Goal: Task Accomplishment & Management: Manage account settings

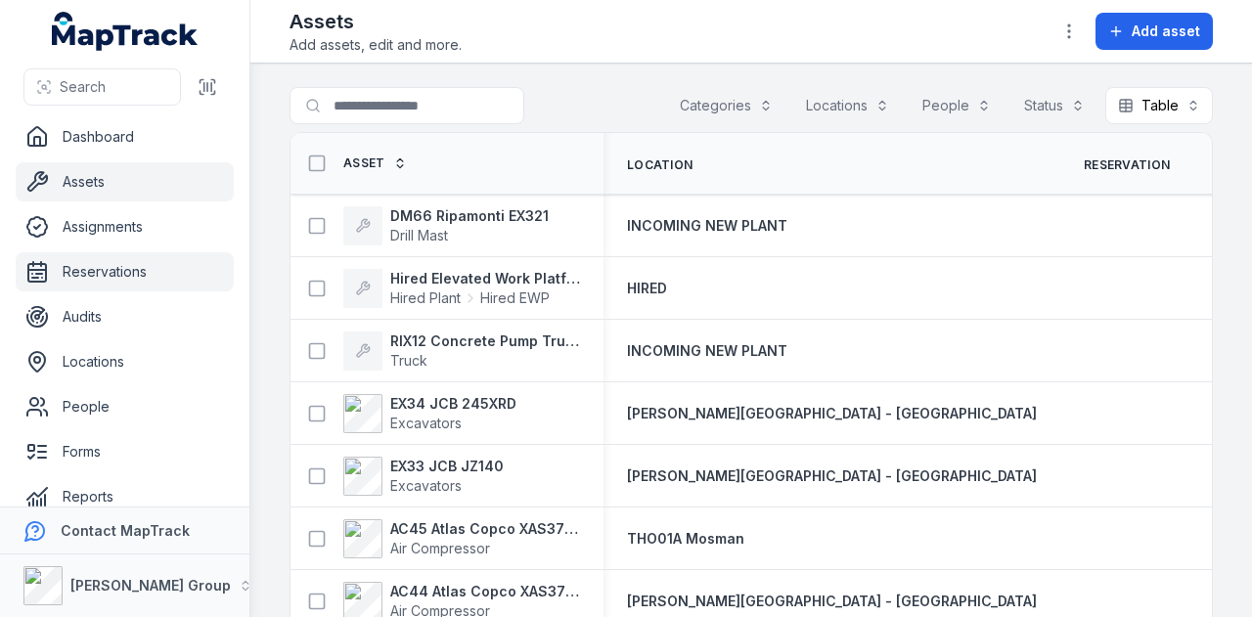
click at [145, 268] on link "Reservations" at bounding box center [125, 271] width 218 height 39
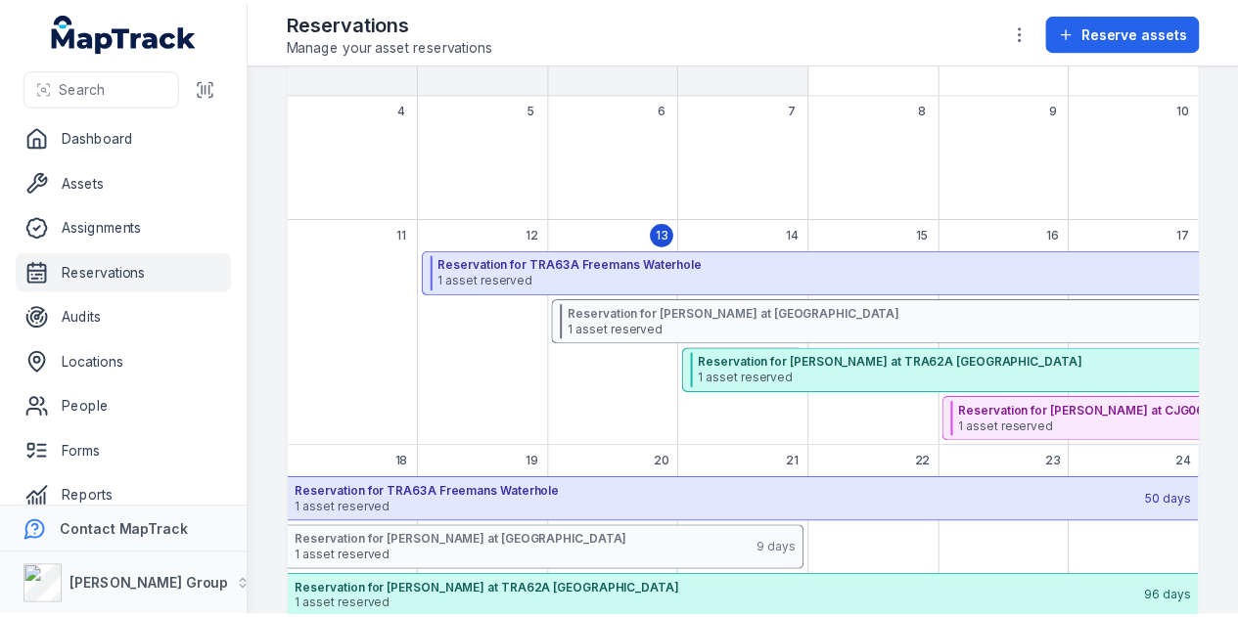
scroll to position [293, 0]
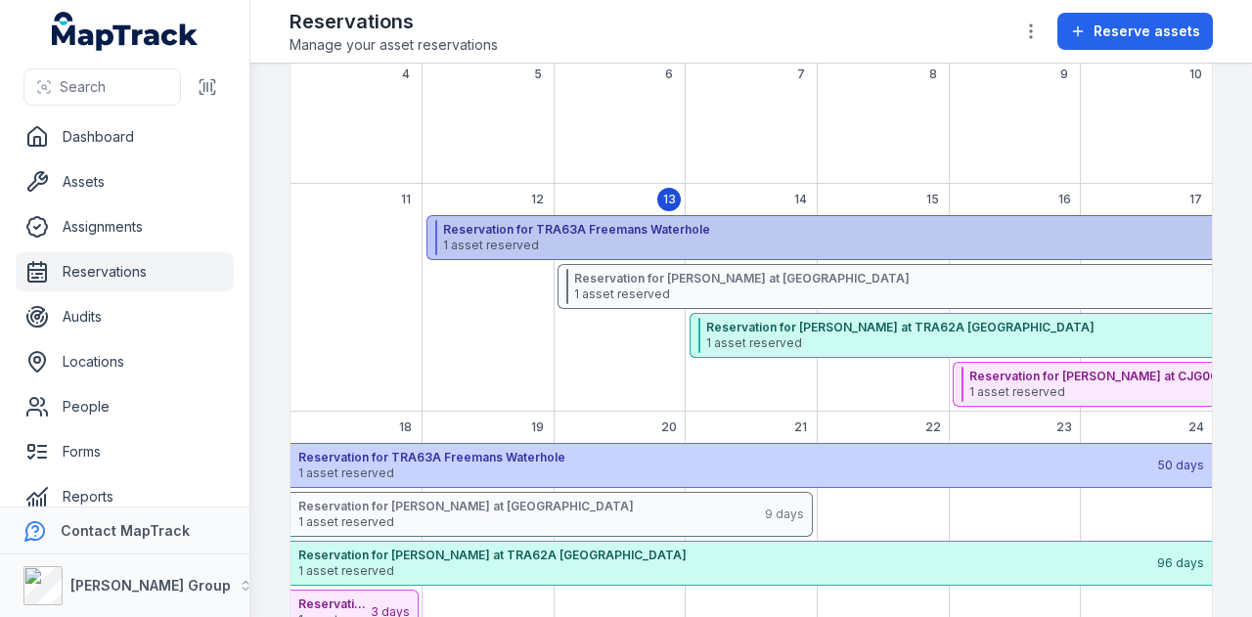
click at [766, 241] on span "1 asset reserved" at bounding box center [865, 246] width 845 height 16
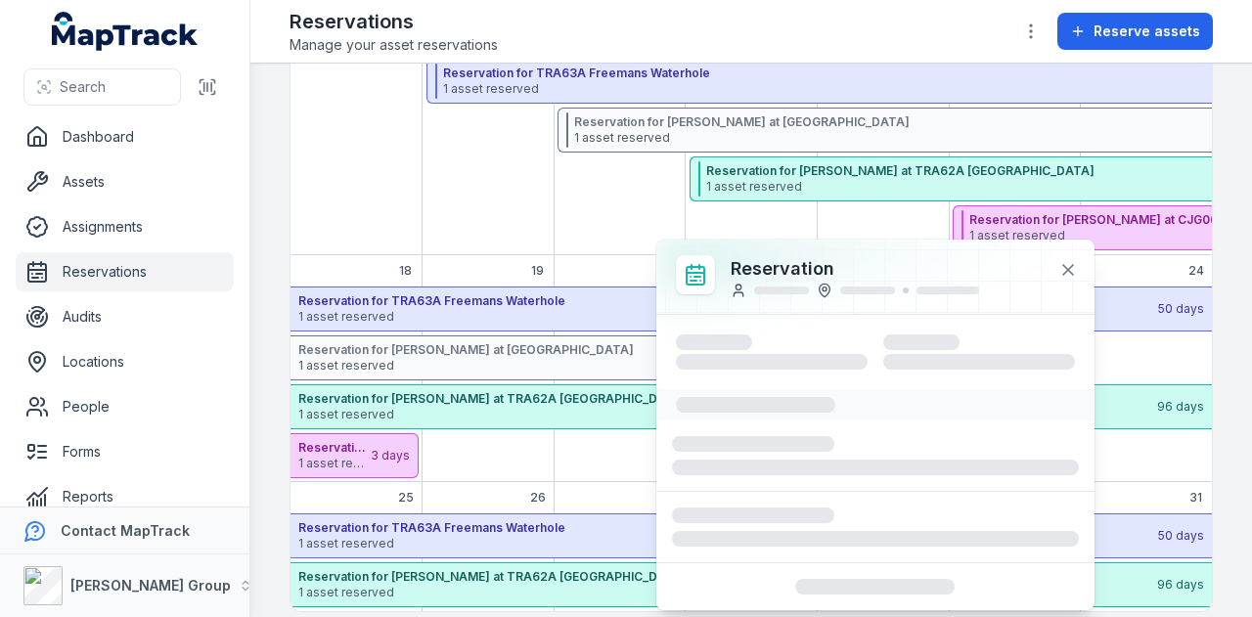
scroll to position [466, 0]
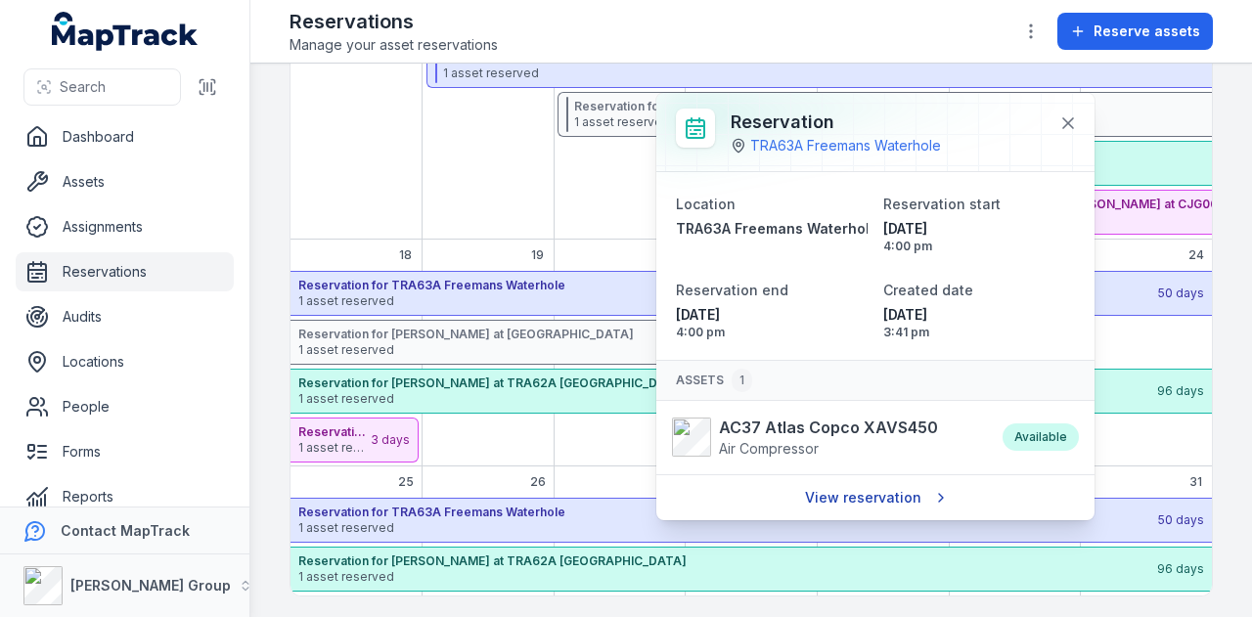
click at [877, 488] on link "View reservation" at bounding box center [874, 497] width 165 height 37
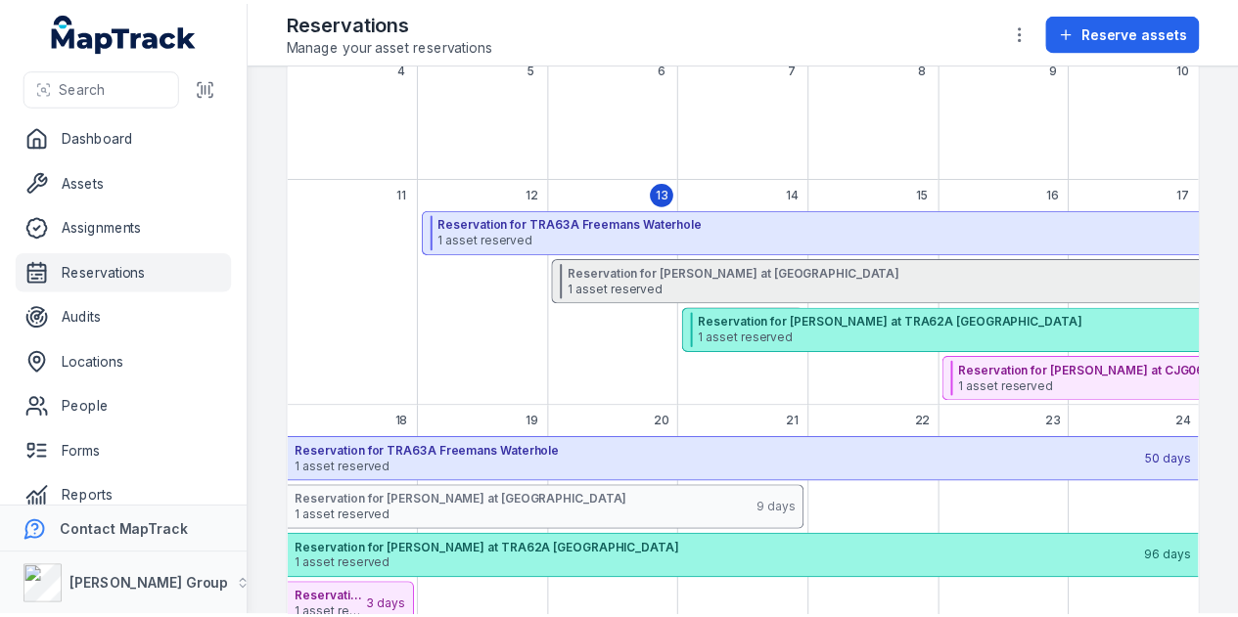
scroll to position [270, 0]
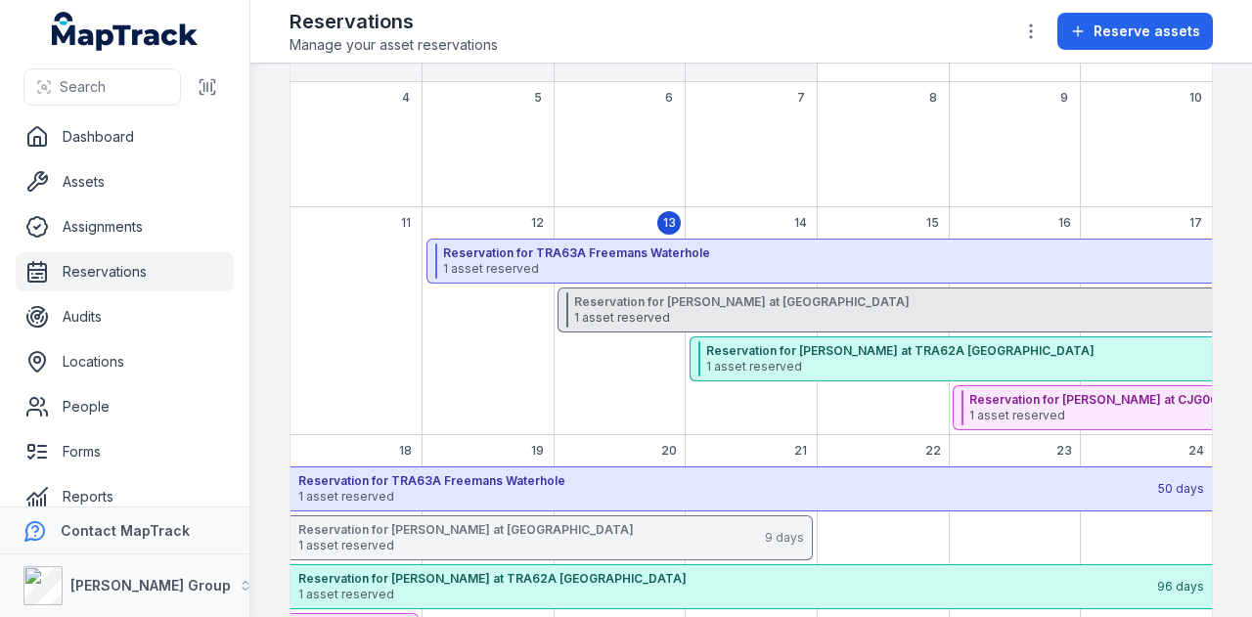
click at [710, 289] on div "Reservation for [PERSON_NAME] at CJG06A [GEOGRAPHIC_DATA] 1 asset reserved 9 da…" at bounding box center [1017, 310] width 918 height 45
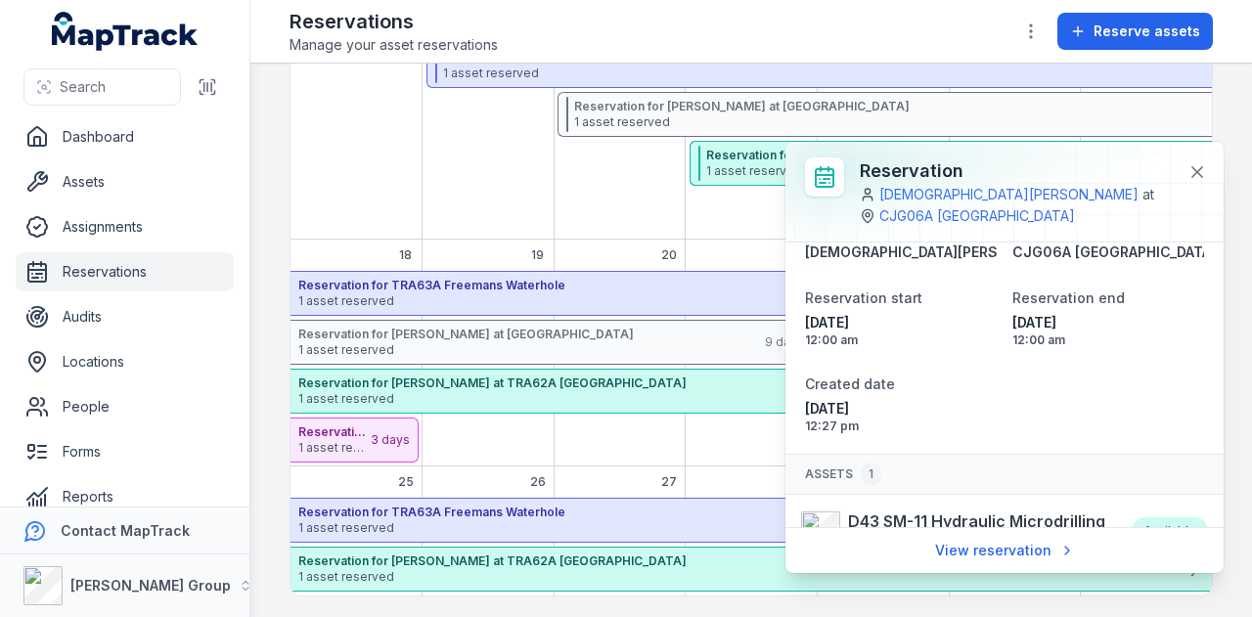
scroll to position [85, 0]
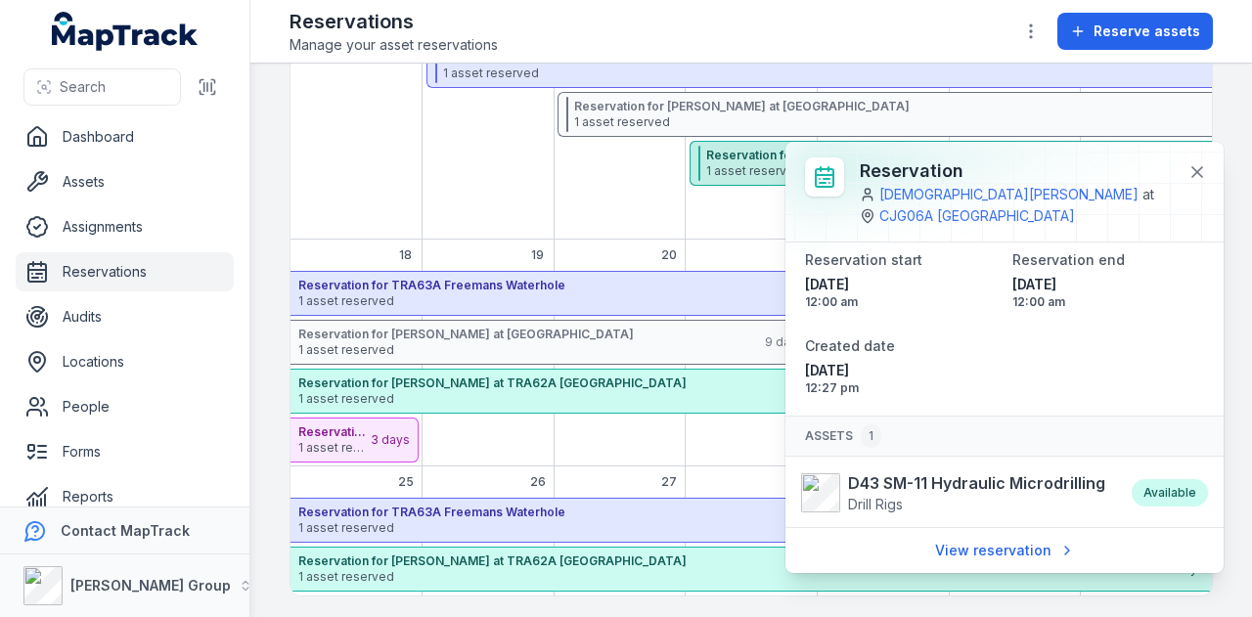
drag, startPoint x: 458, startPoint y: 203, endPoint x: 783, endPoint y: 165, distance: 326.9
click at [468, 203] on div "August 2025" at bounding box center [489, 141] width 132 height 197
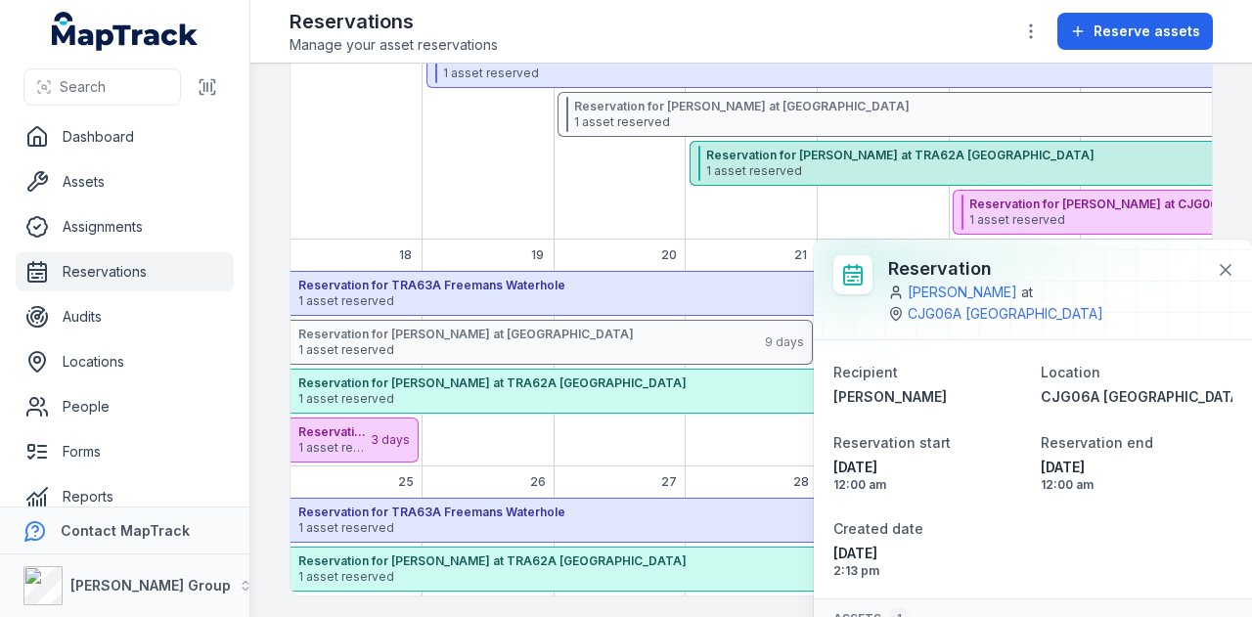
click at [871, 168] on span "1 asset reserved" at bounding box center [1128, 171] width 844 height 16
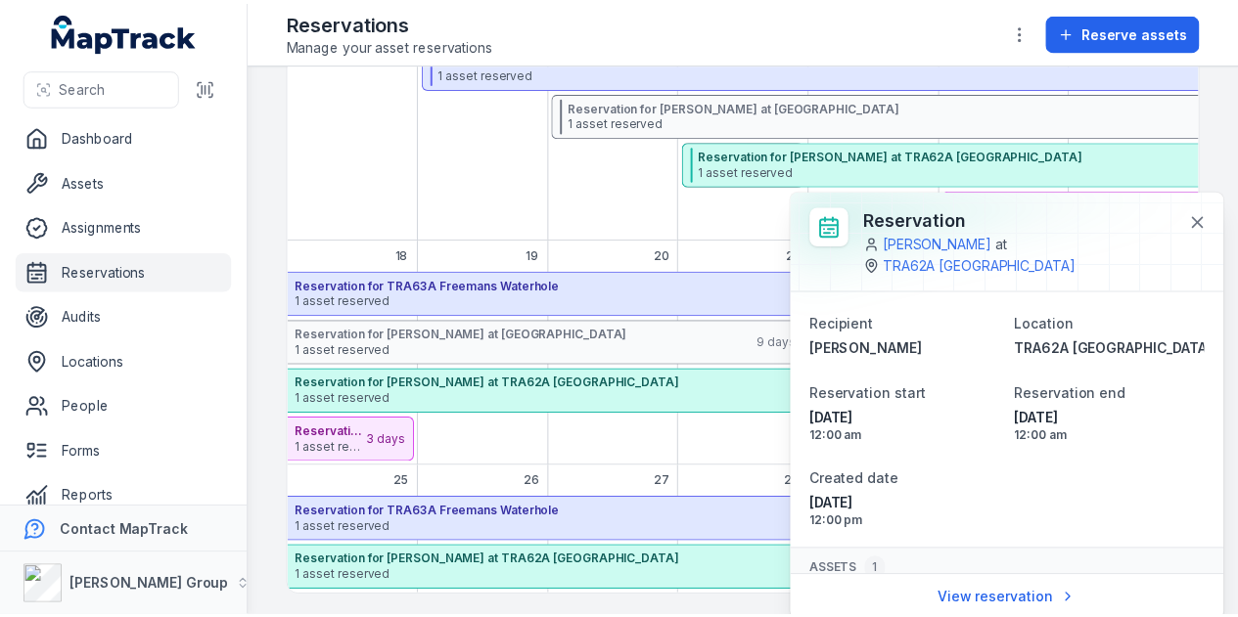
scroll to position [64, 0]
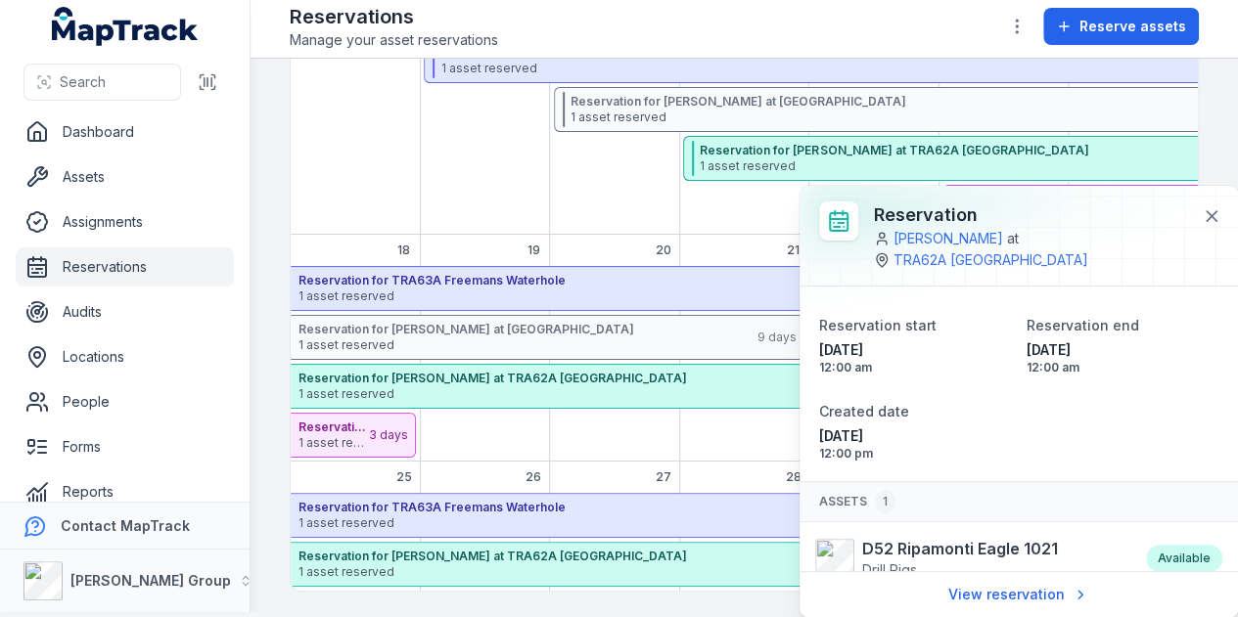
click at [468, 146] on div "August 2025" at bounding box center [484, 136] width 129 height 197
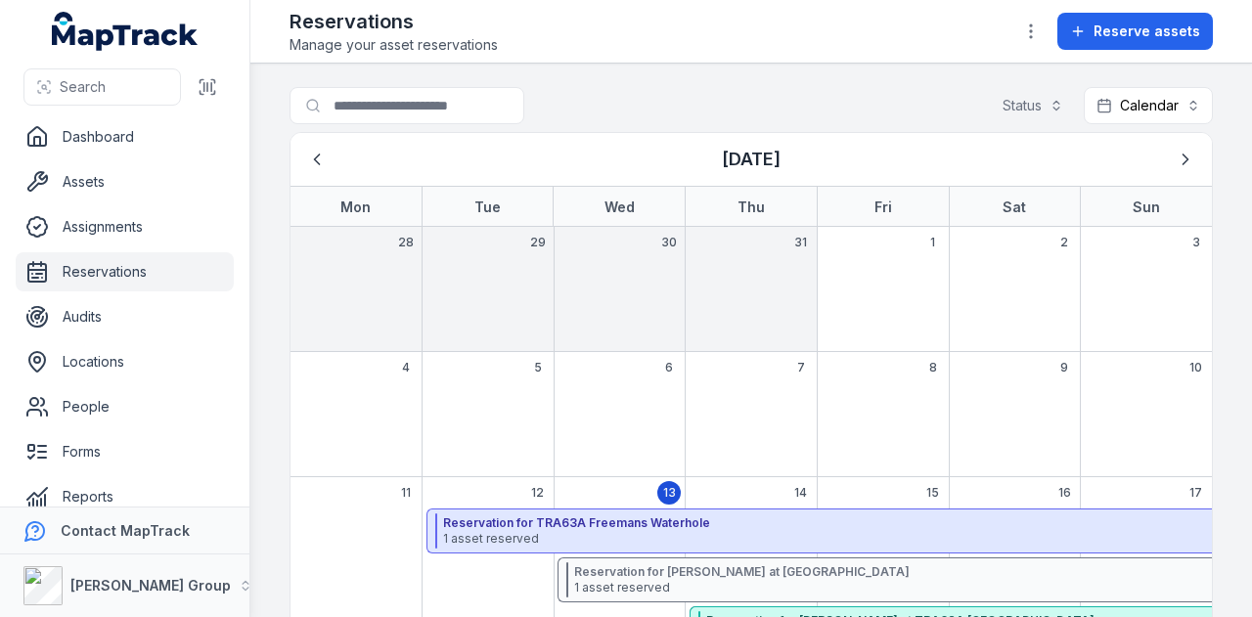
scroll to position [196, 0]
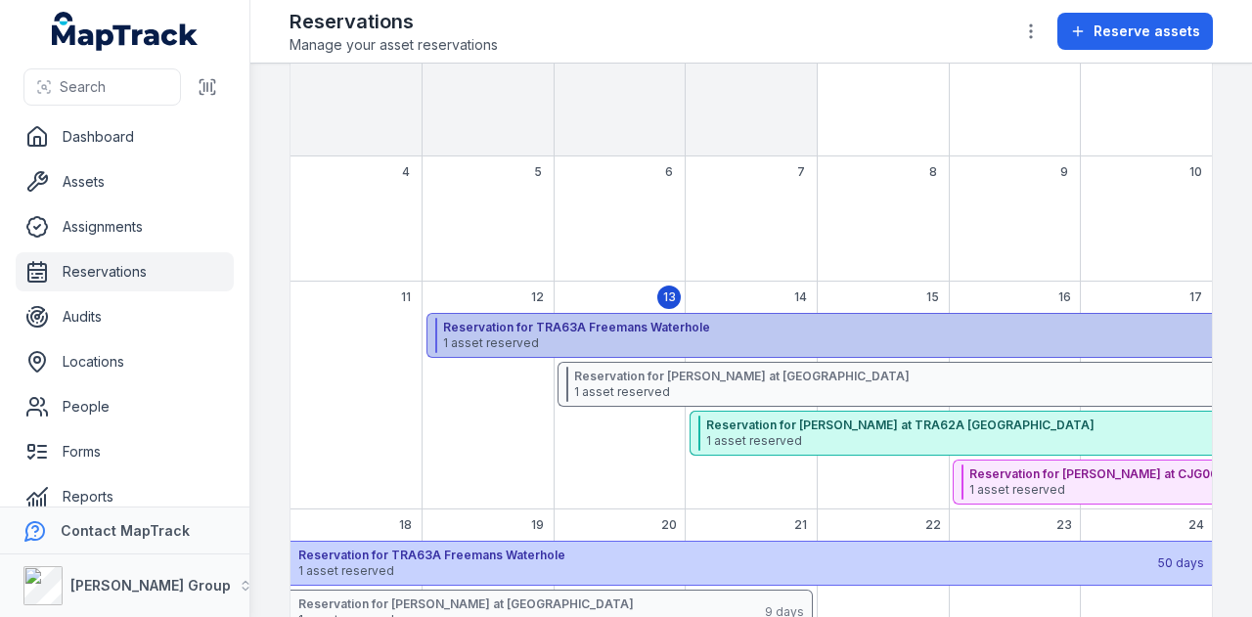
click at [446, 336] on span "1 asset reserved" at bounding box center [865, 344] width 845 height 16
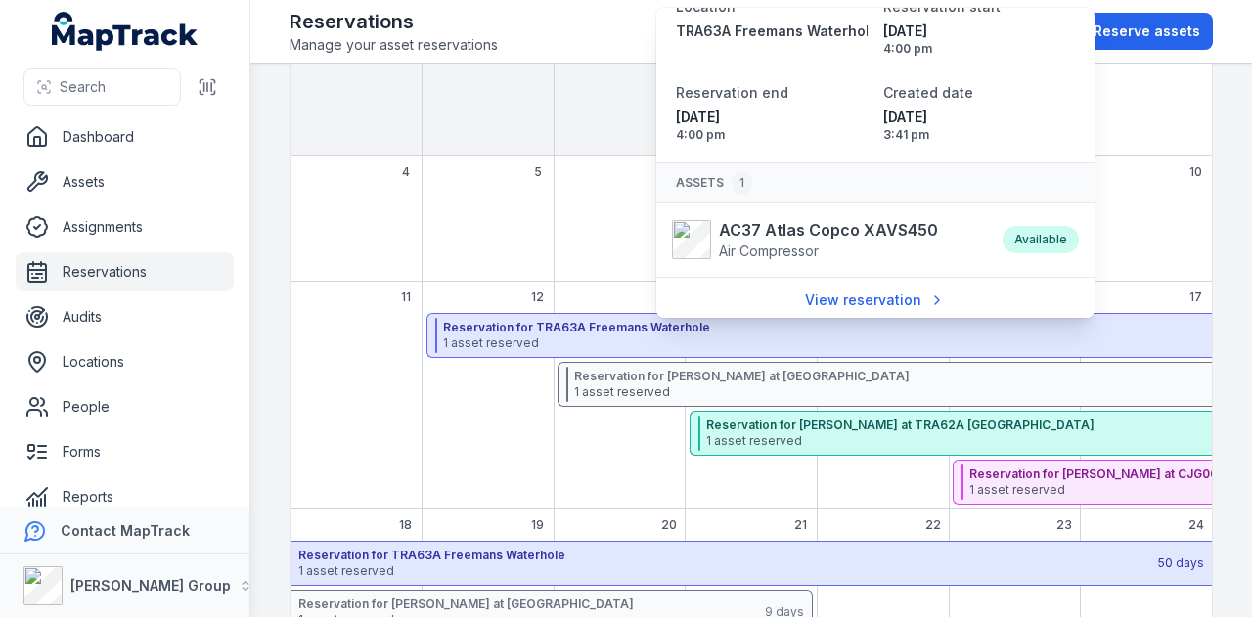
scroll to position [115, 0]
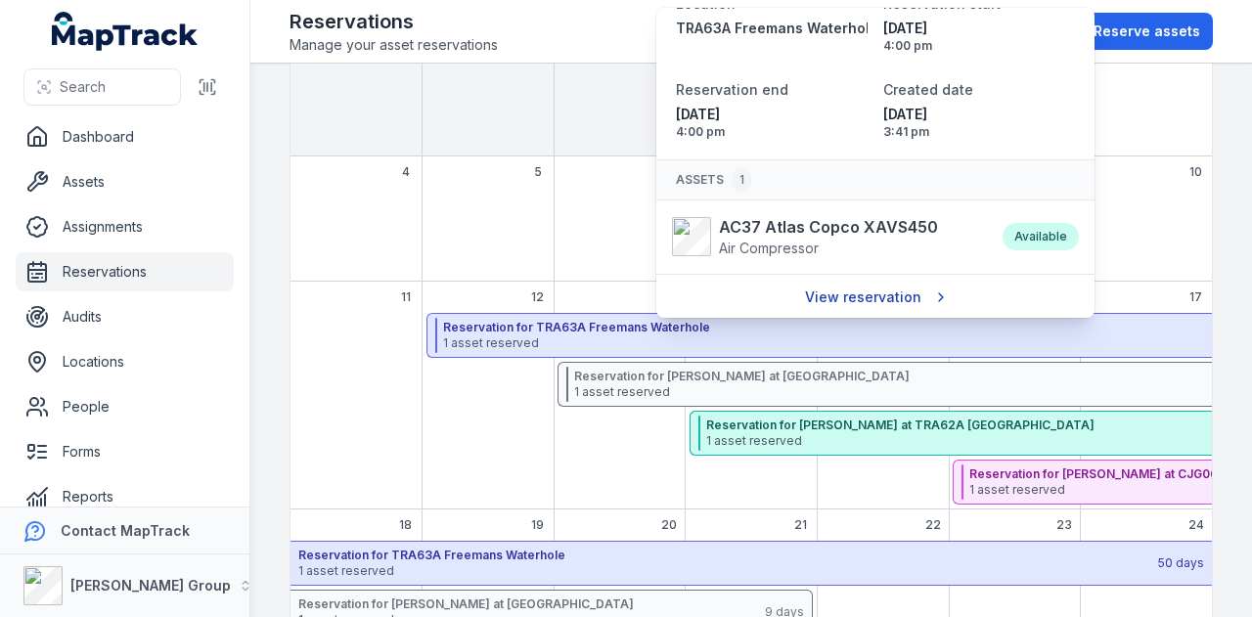
click at [895, 294] on link "View reservation" at bounding box center [874, 297] width 165 height 37
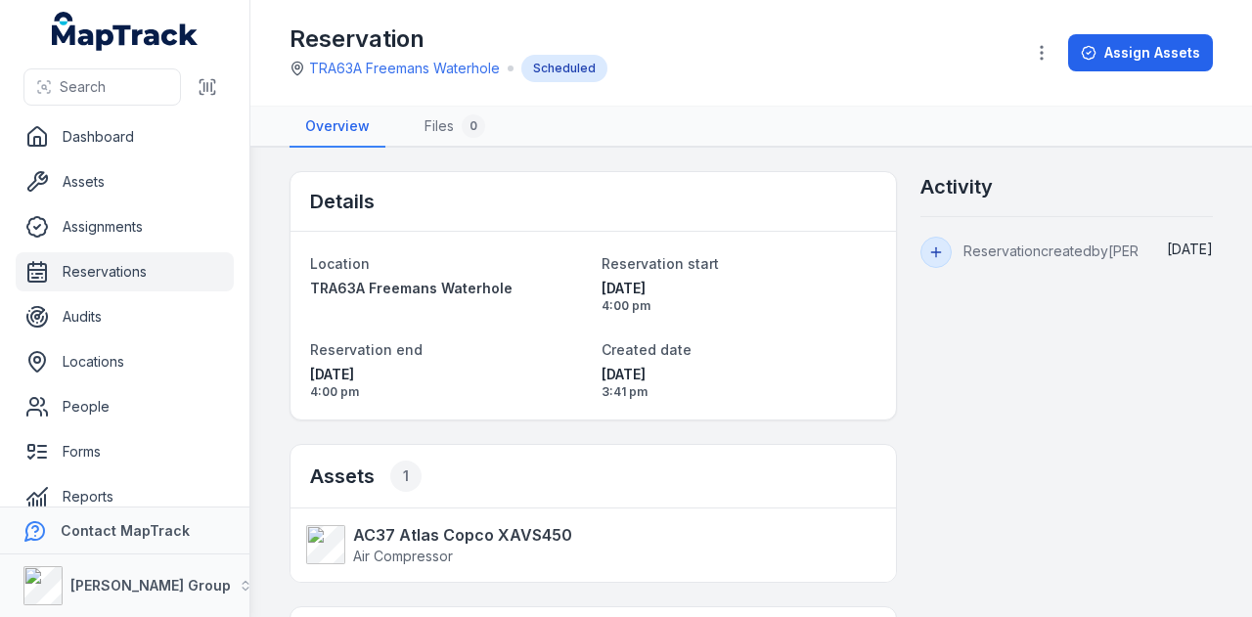
click at [126, 114] on div "Search" at bounding box center [124, 87] width 249 height 61
click at [126, 119] on link "Dashboard" at bounding box center [125, 136] width 218 height 39
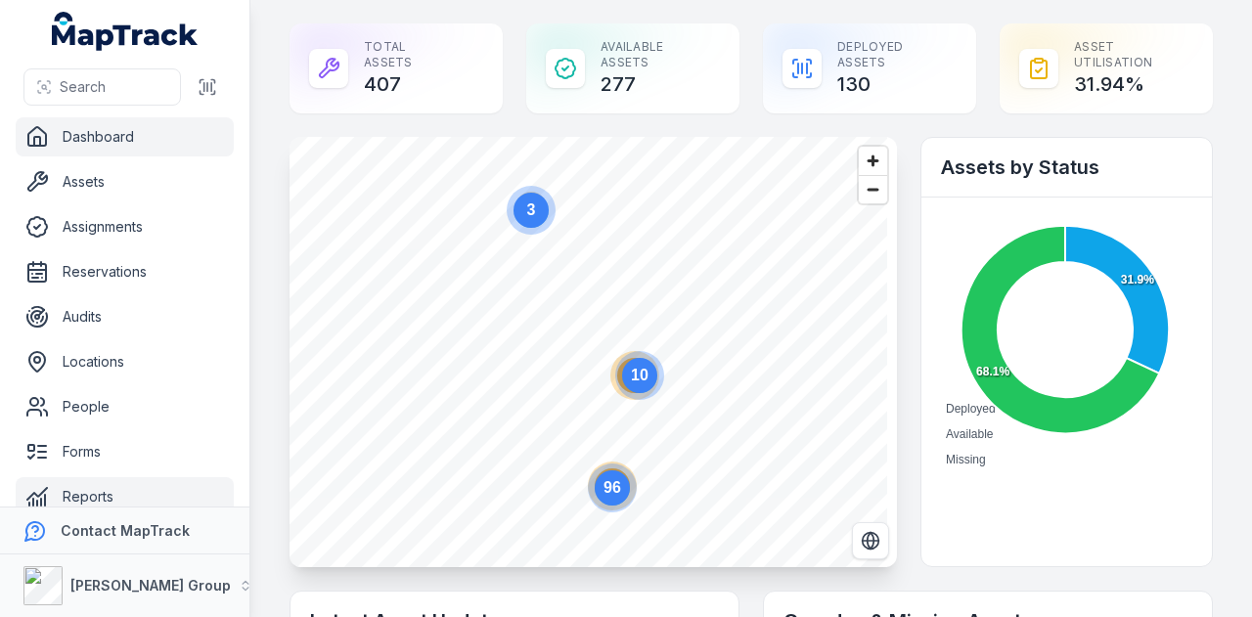
scroll to position [111, 0]
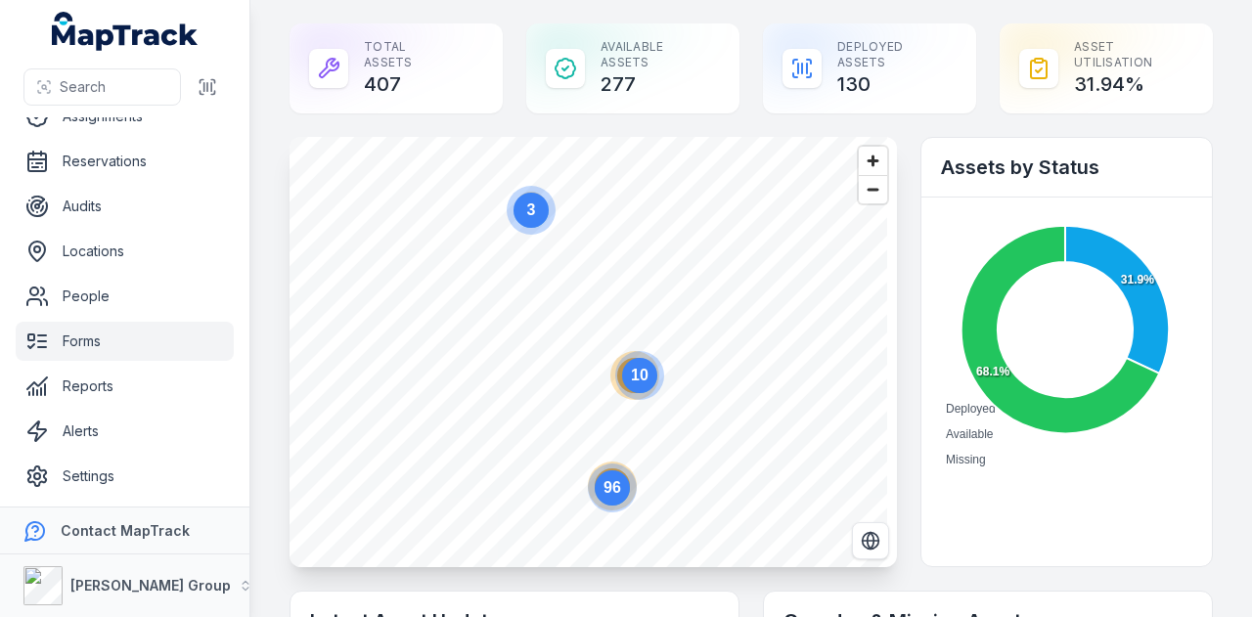
click at [125, 338] on link "Forms" at bounding box center [125, 341] width 218 height 39
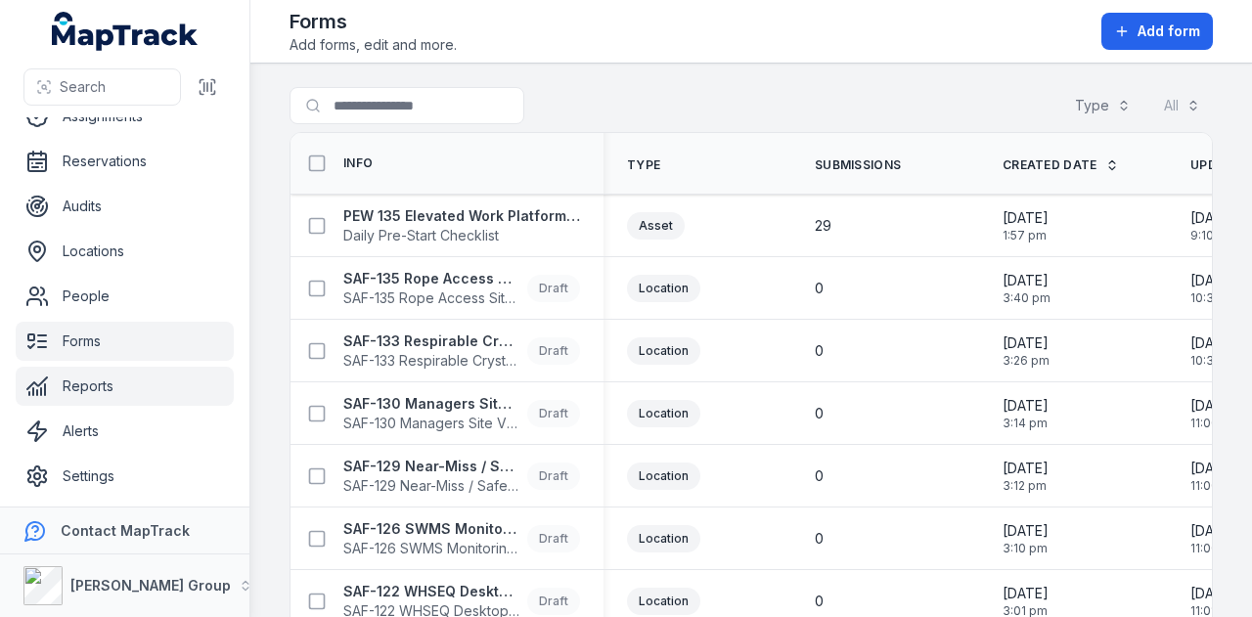
click at [107, 384] on link "Reports" at bounding box center [125, 386] width 218 height 39
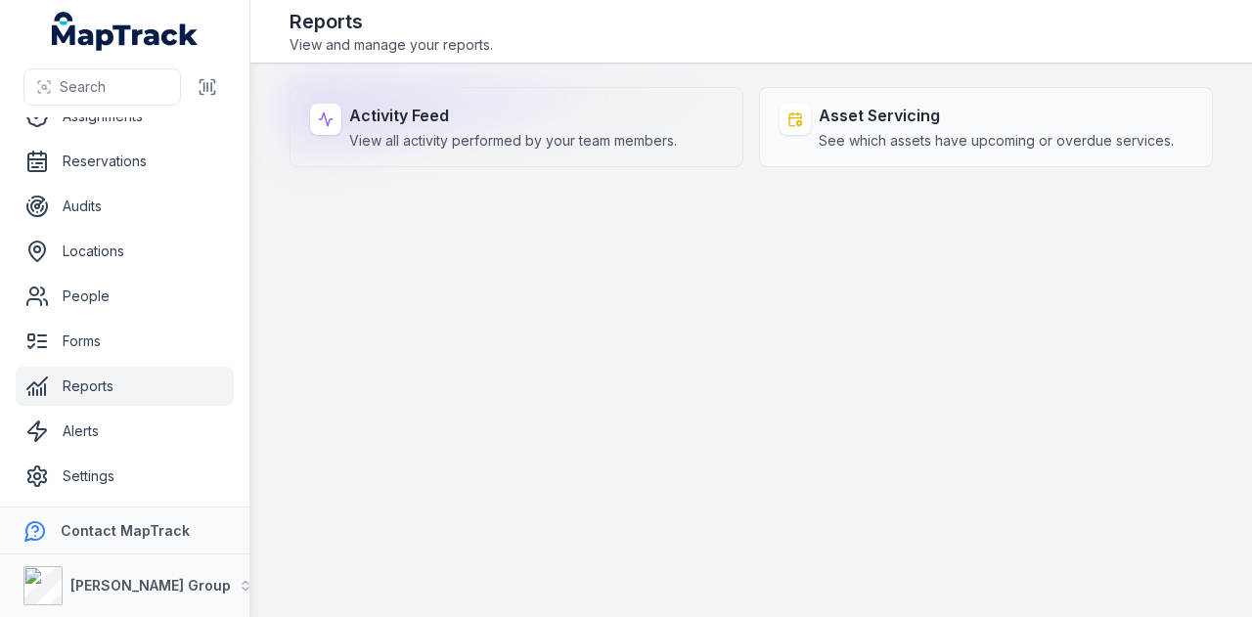
click at [400, 142] on span "View all activity performed by your team members." at bounding box center [513, 141] width 328 height 20
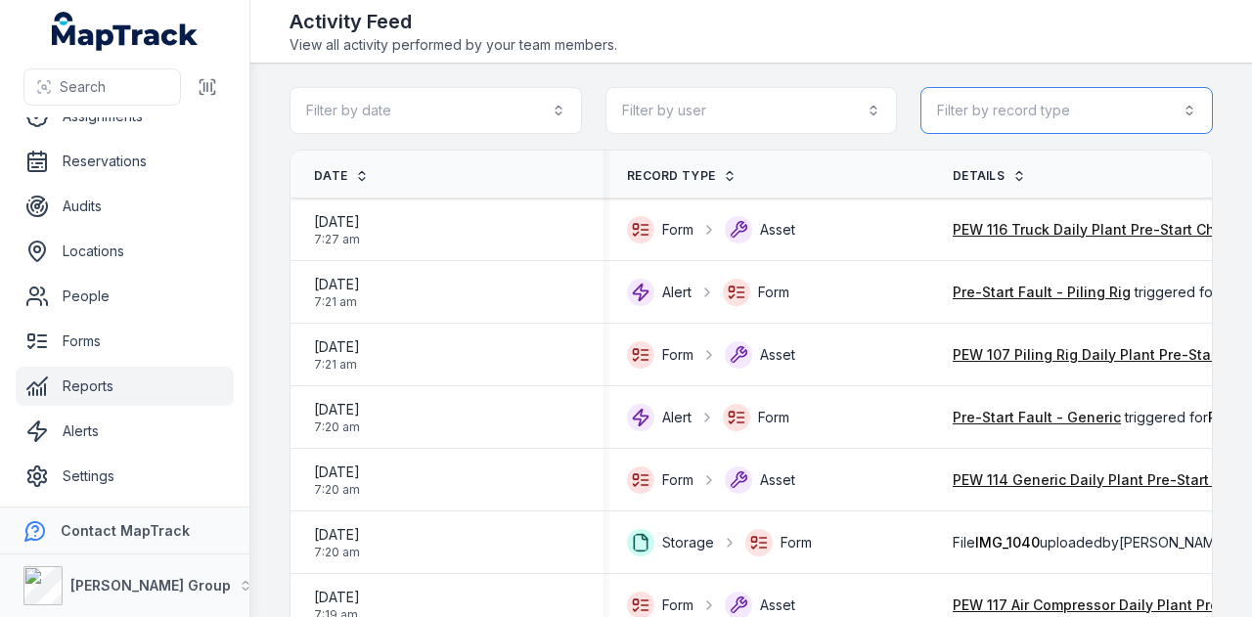
click at [1113, 107] on button "Filter by record type" at bounding box center [1067, 110] width 293 height 47
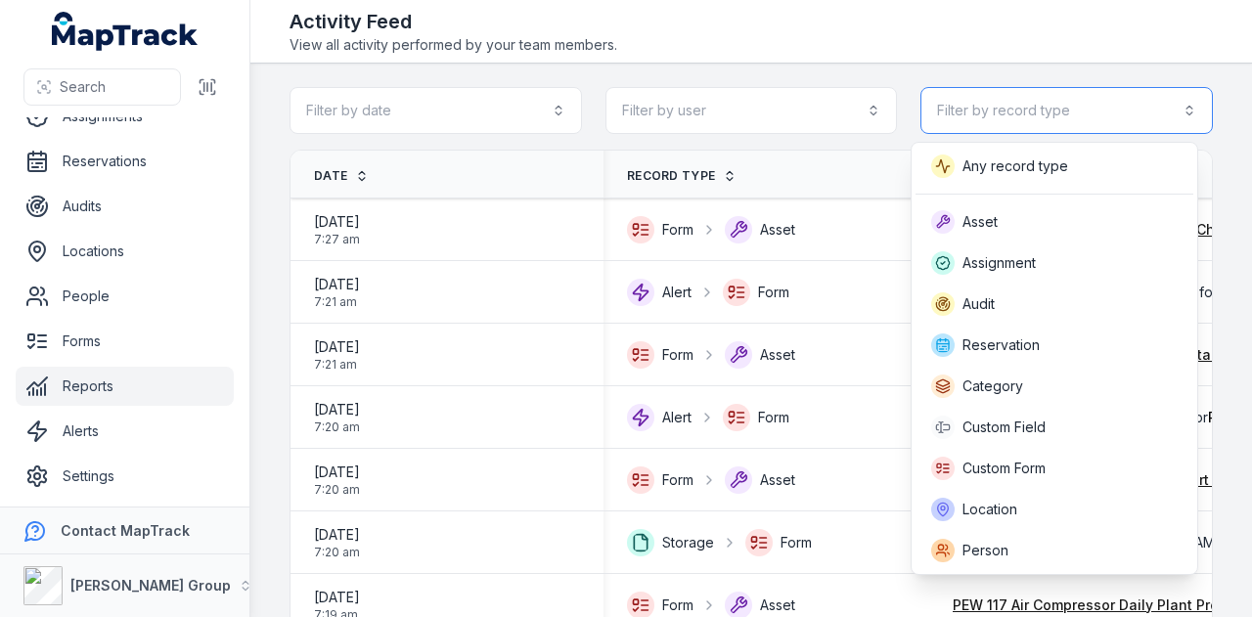
click at [1092, 100] on button "Filter by record type" at bounding box center [1067, 110] width 293 height 47
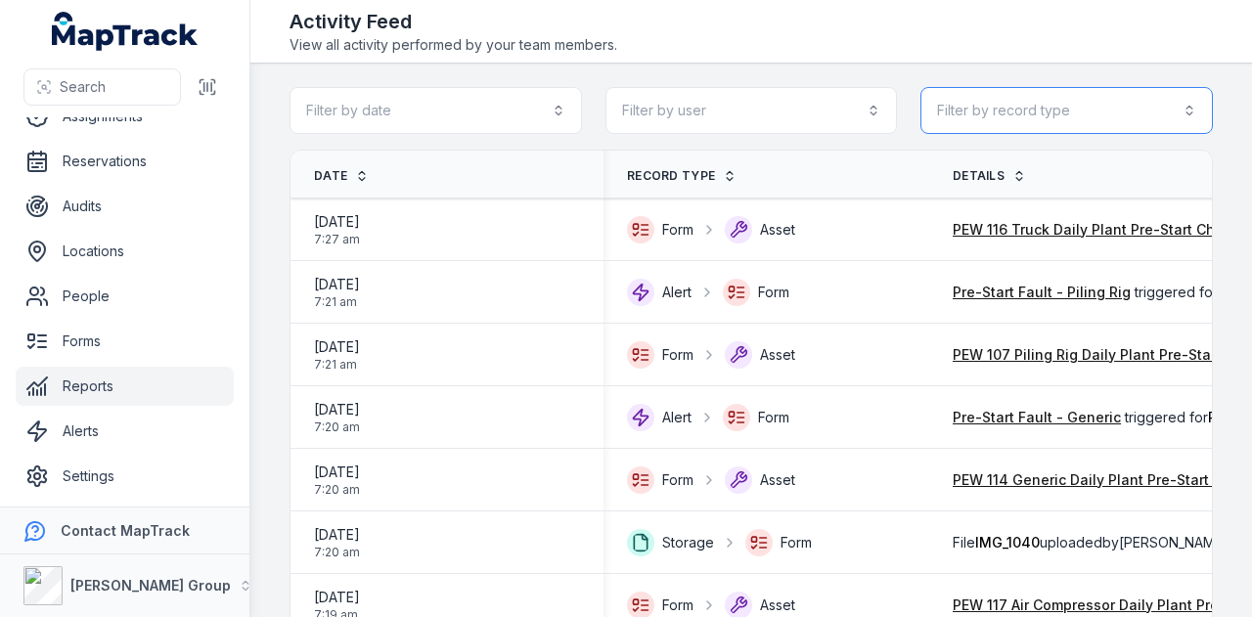
click at [1135, 125] on button "Filter by record type" at bounding box center [1067, 110] width 293 height 47
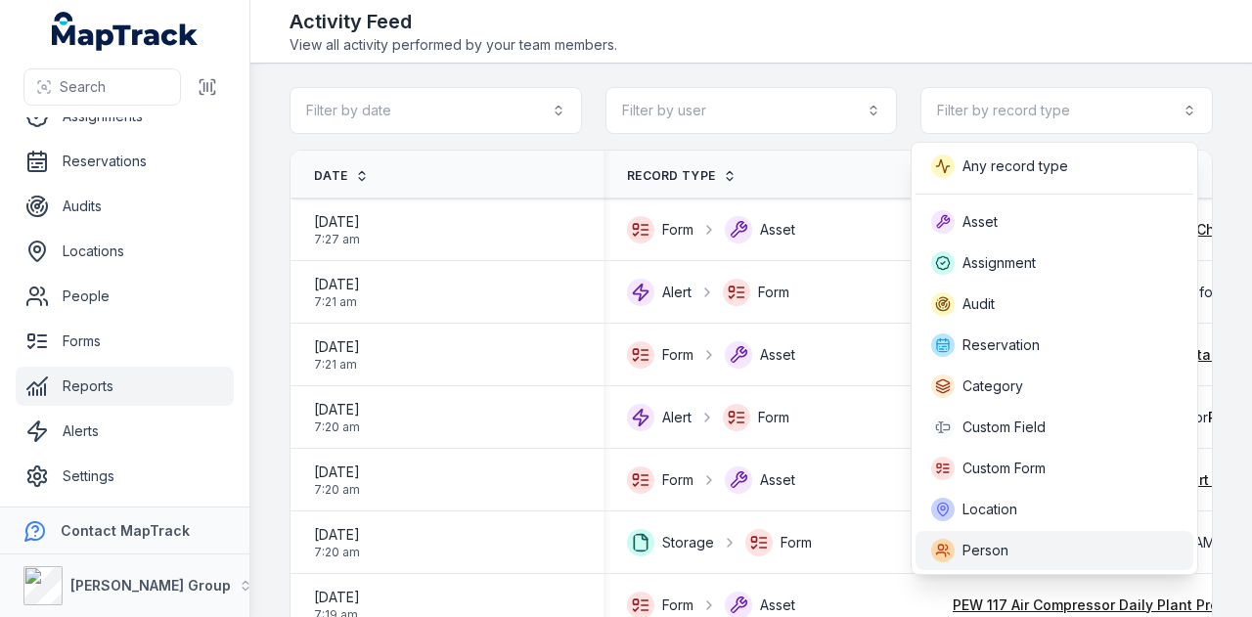
click at [1079, 544] on div "Person" at bounding box center [1054, 550] width 247 height 23
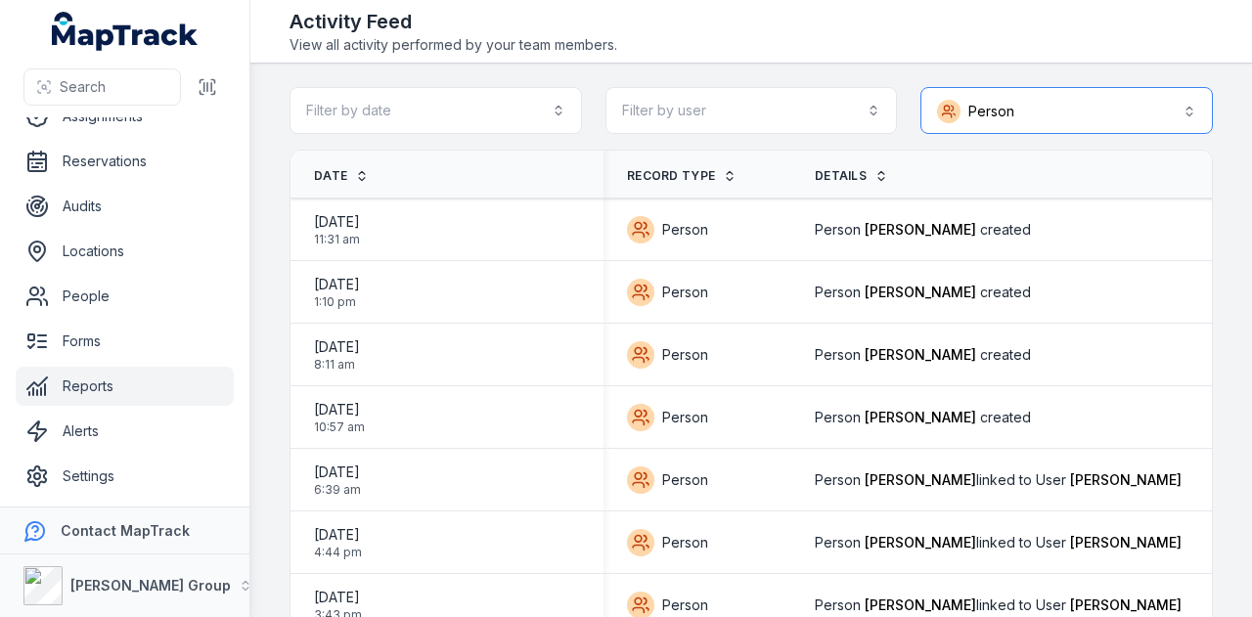
click at [1060, 116] on button "Person ******" at bounding box center [1067, 110] width 293 height 47
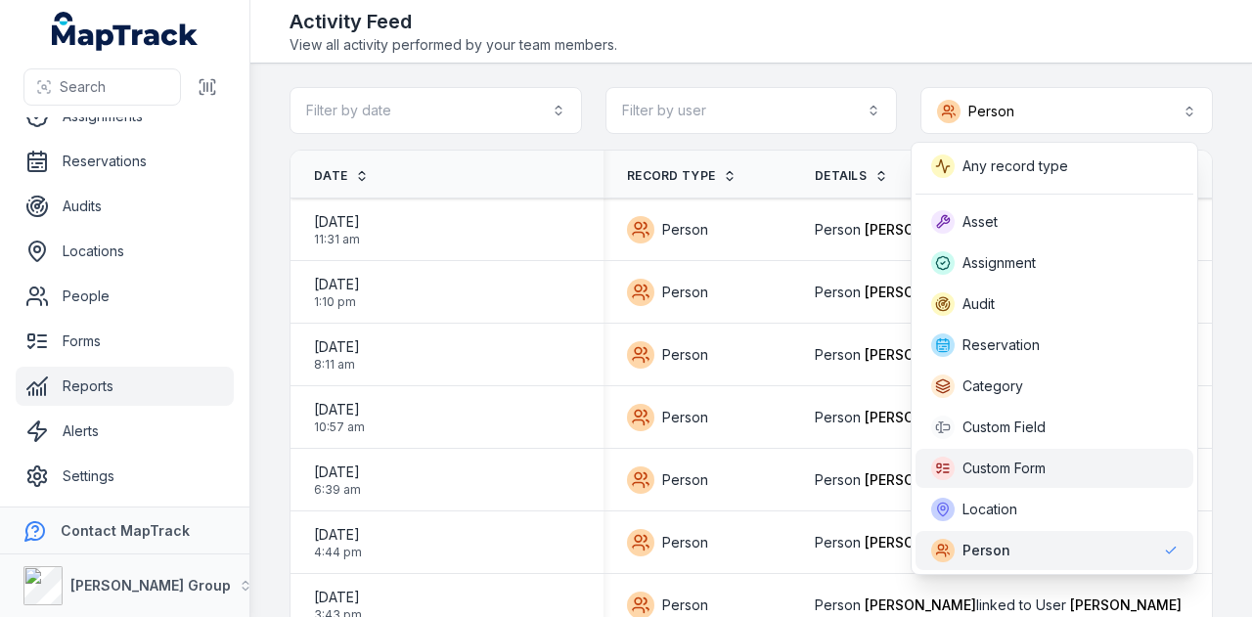
click at [1074, 451] on div "Custom Form" at bounding box center [1055, 468] width 278 height 39
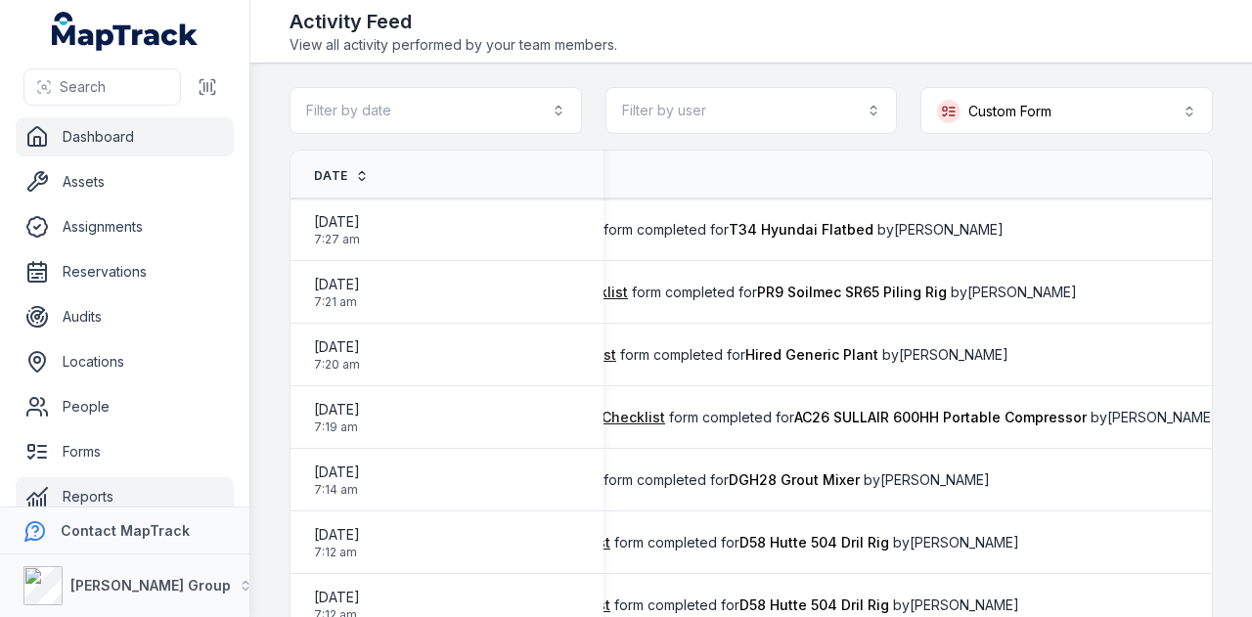
click at [143, 143] on link "Dashboard" at bounding box center [125, 136] width 218 height 39
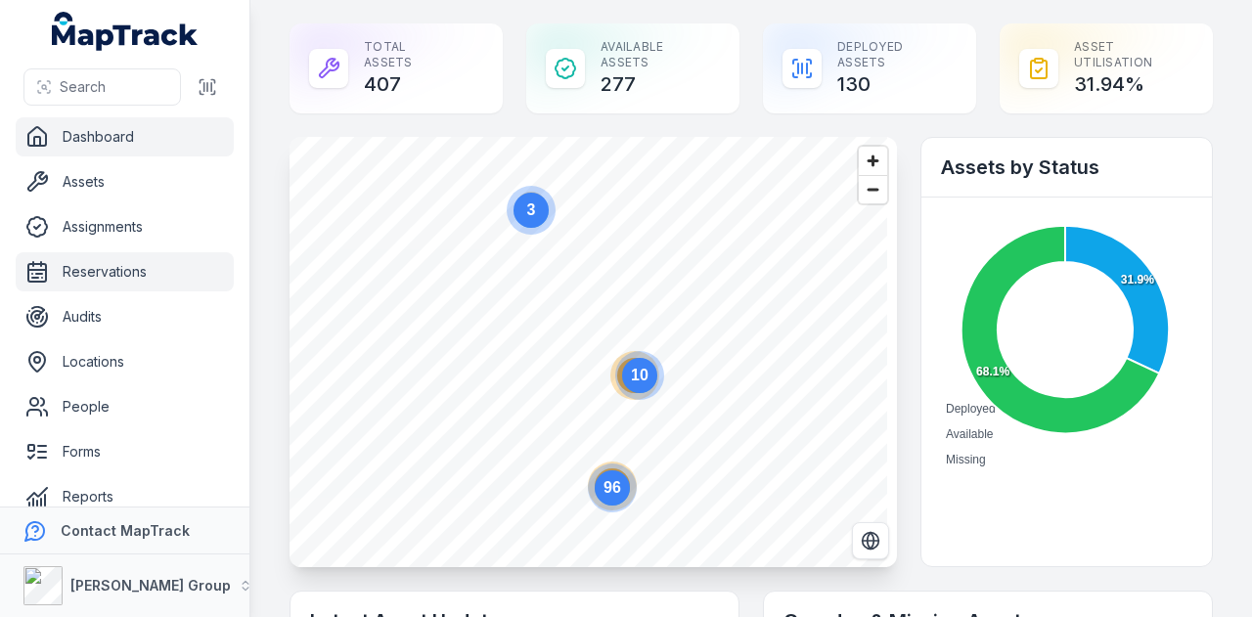
click at [137, 266] on link "Reservations" at bounding box center [125, 271] width 218 height 39
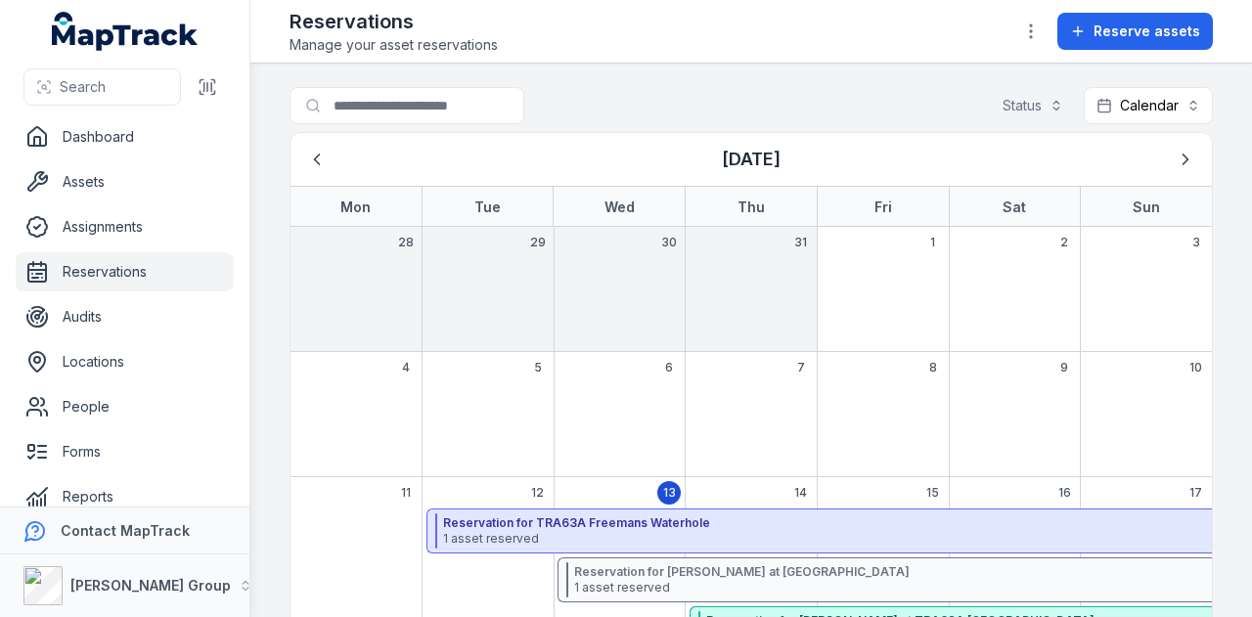
scroll to position [293, 0]
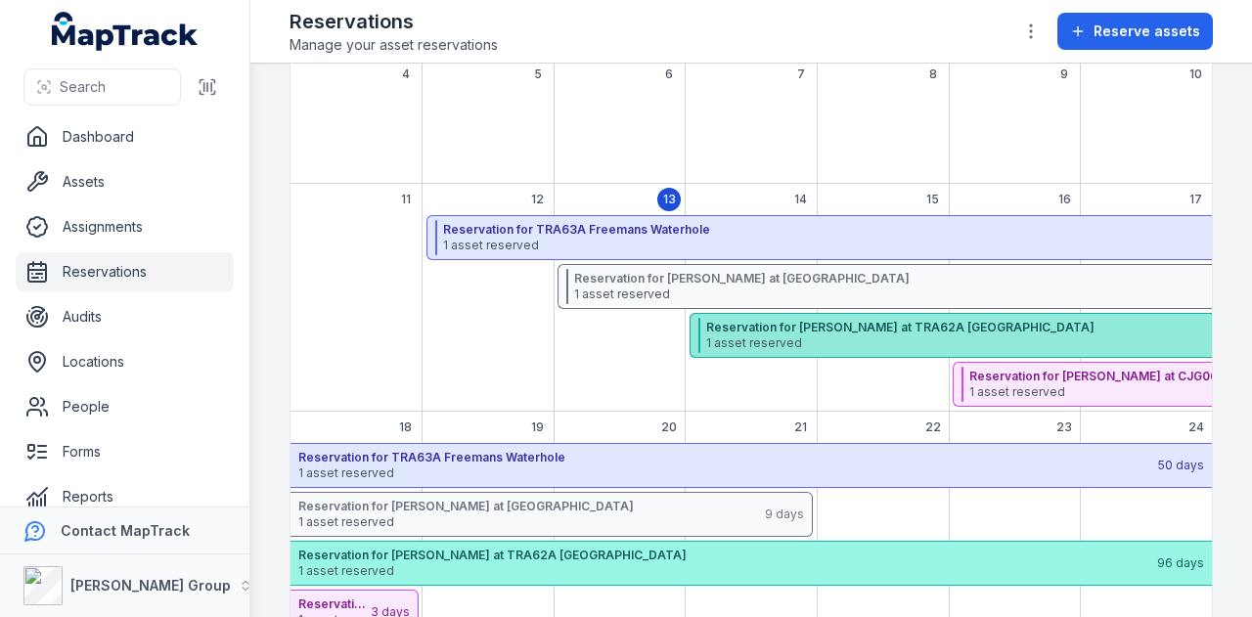
click at [748, 330] on strong "Reservation for [PERSON_NAME] at TRA62A [GEOGRAPHIC_DATA]" at bounding box center [1128, 328] width 844 height 16
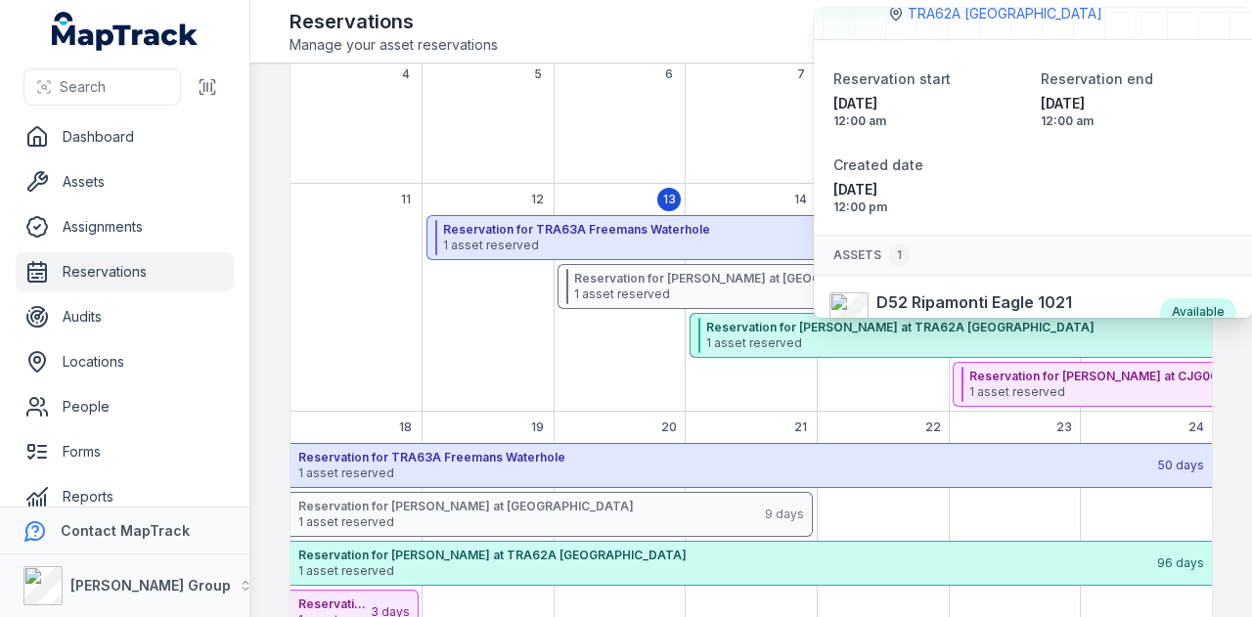
scroll to position [121, 0]
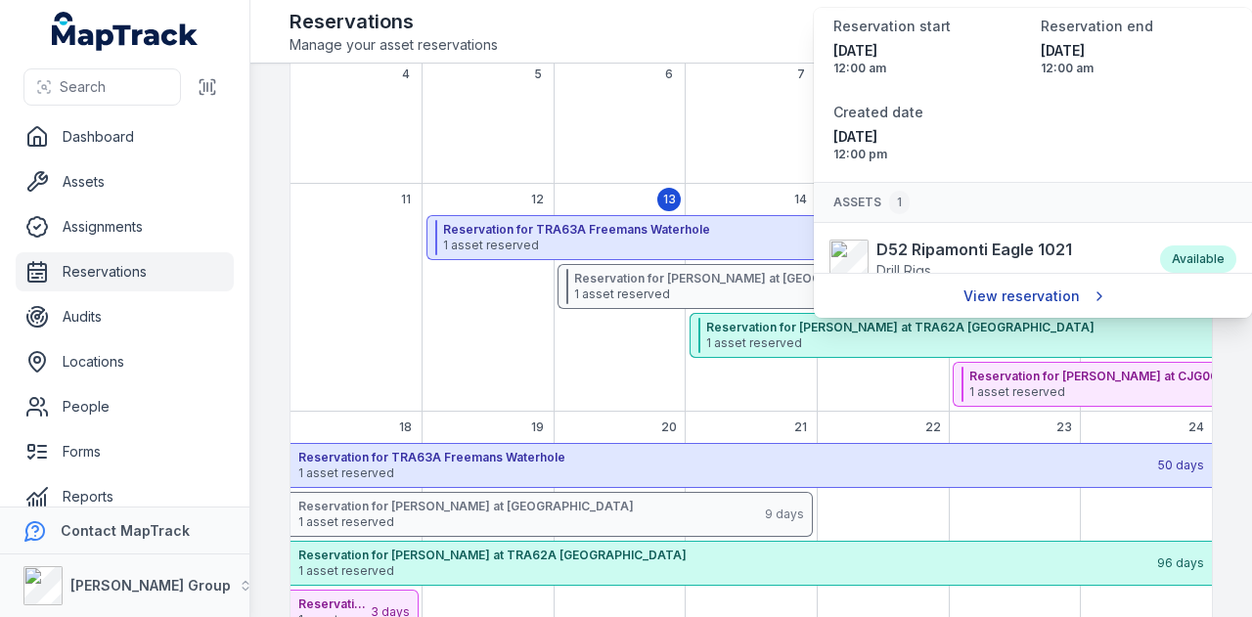
click at [1006, 299] on link "View reservation" at bounding box center [1033, 296] width 165 height 37
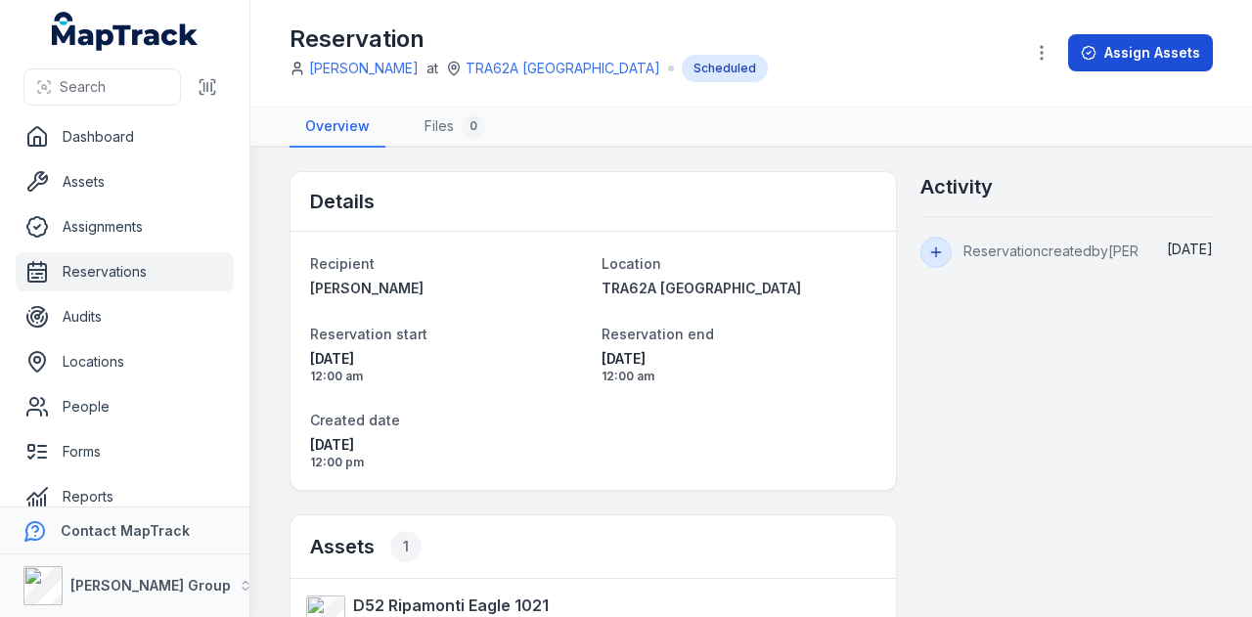
click at [1118, 46] on button "Assign Assets" at bounding box center [1140, 52] width 145 height 37
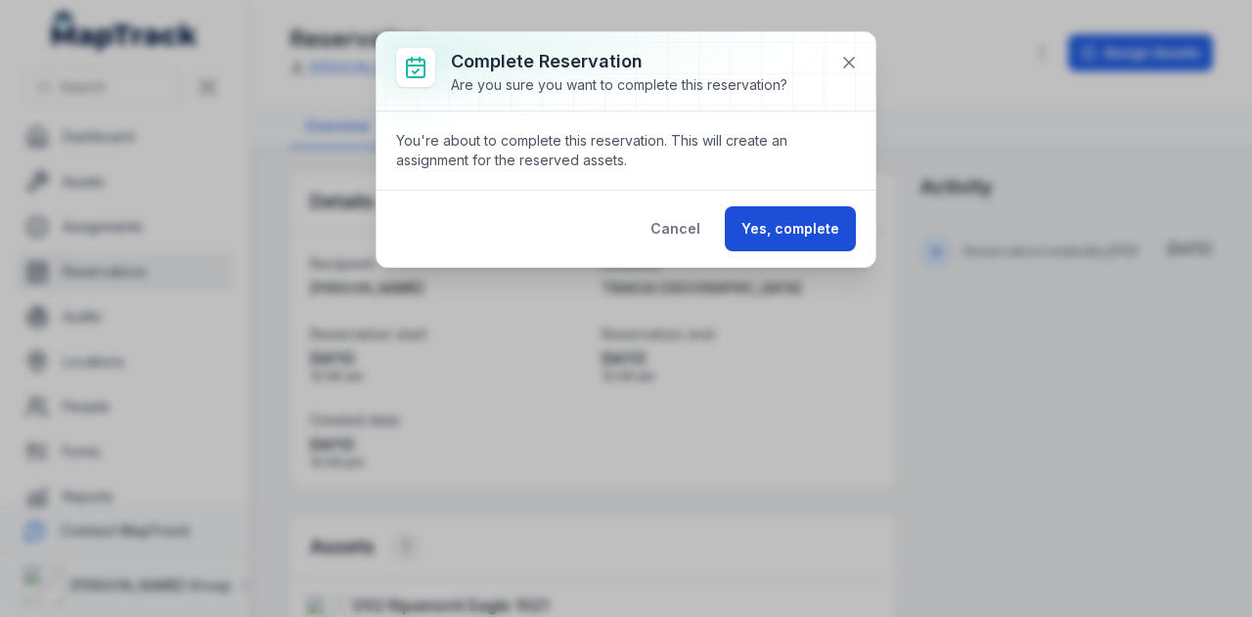
click at [839, 206] on button "Yes, complete" at bounding box center [790, 228] width 131 height 45
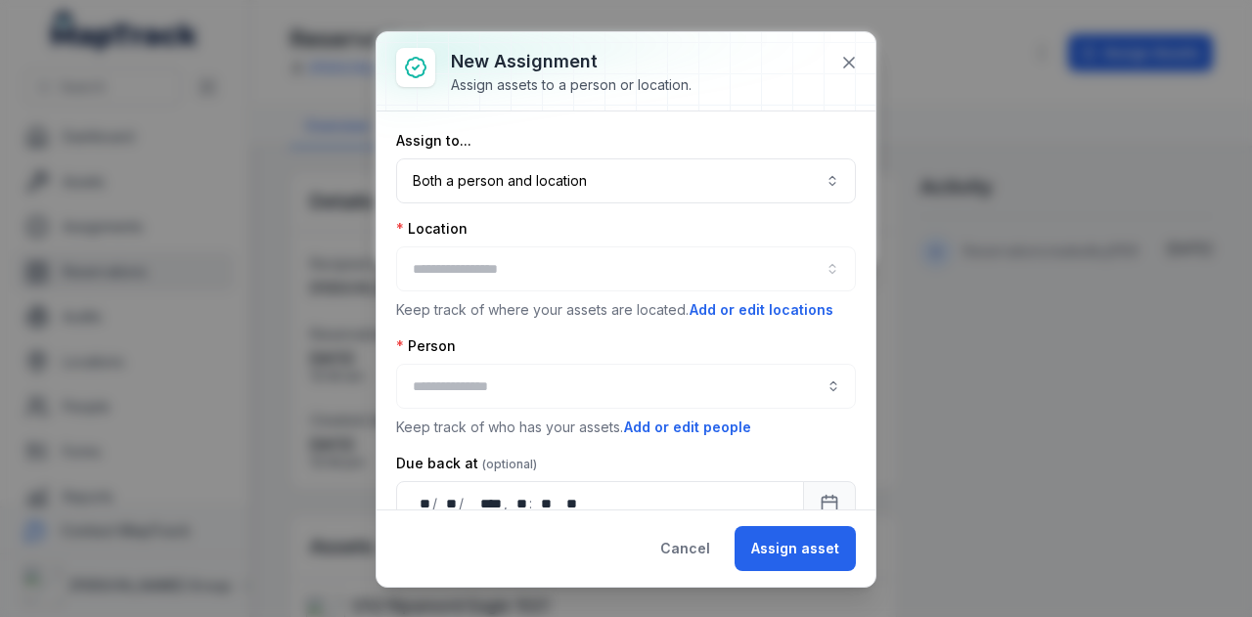
type input "**********"
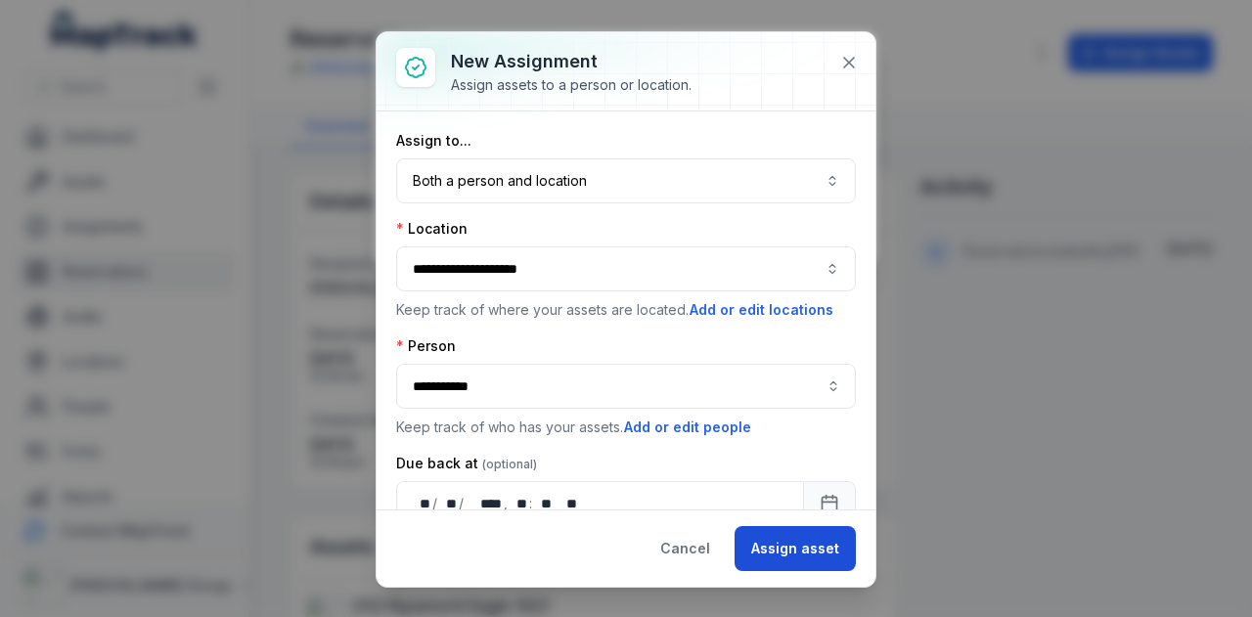
click at [826, 551] on button "Assign asset" at bounding box center [795, 548] width 121 height 45
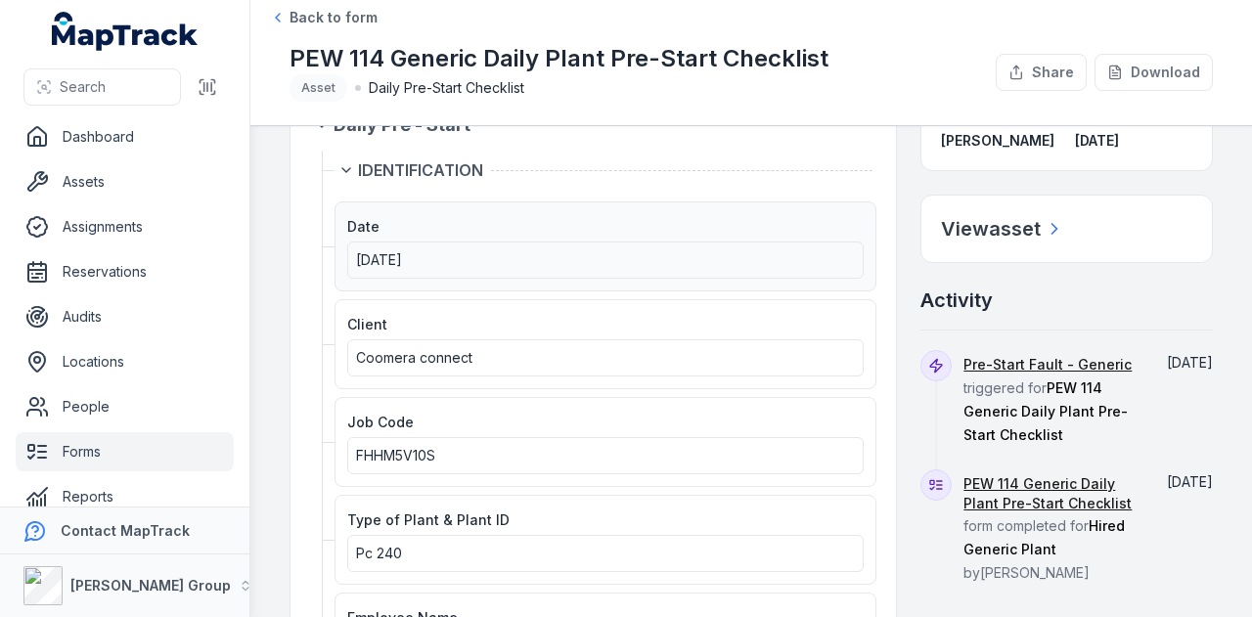
scroll to position [98, 0]
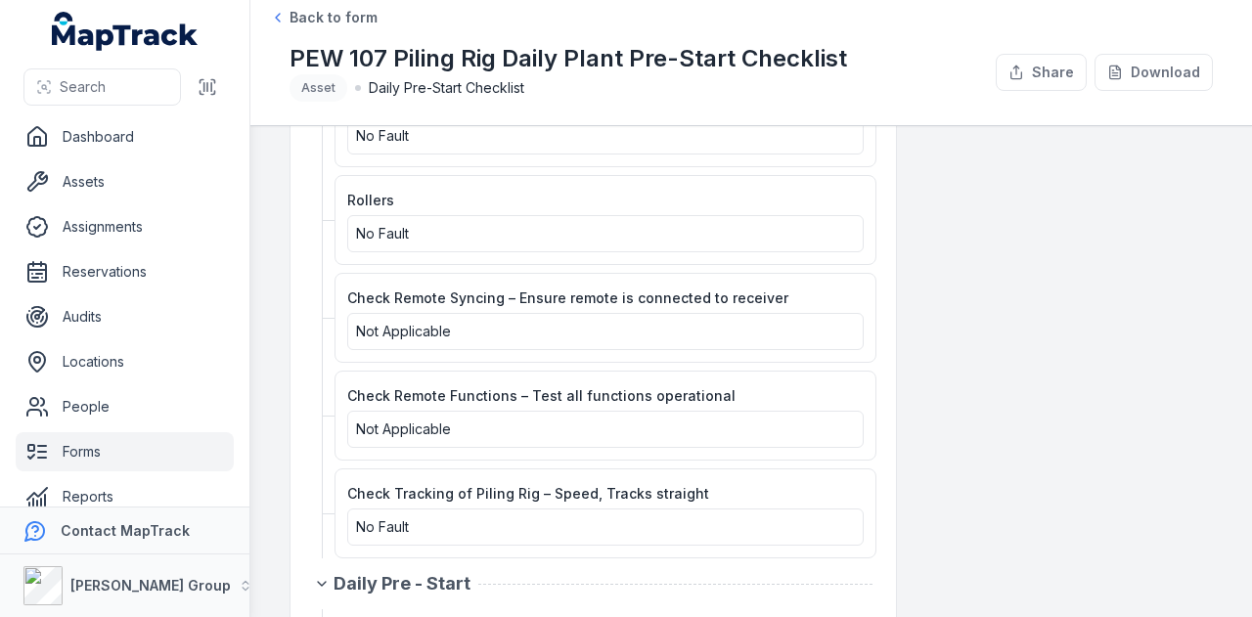
scroll to position [3228, 0]
